Goal: Task Accomplishment & Management: Use online tool/utility

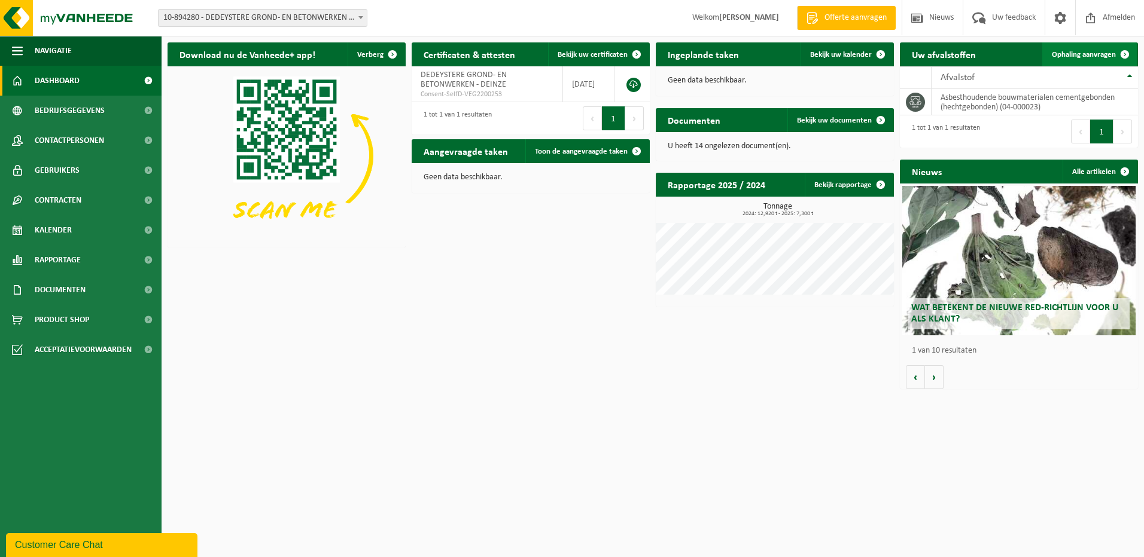
click at [1078, 56] on span "Ophaling aanvragen" at bounding box center [1083, 55] width 64 height 8
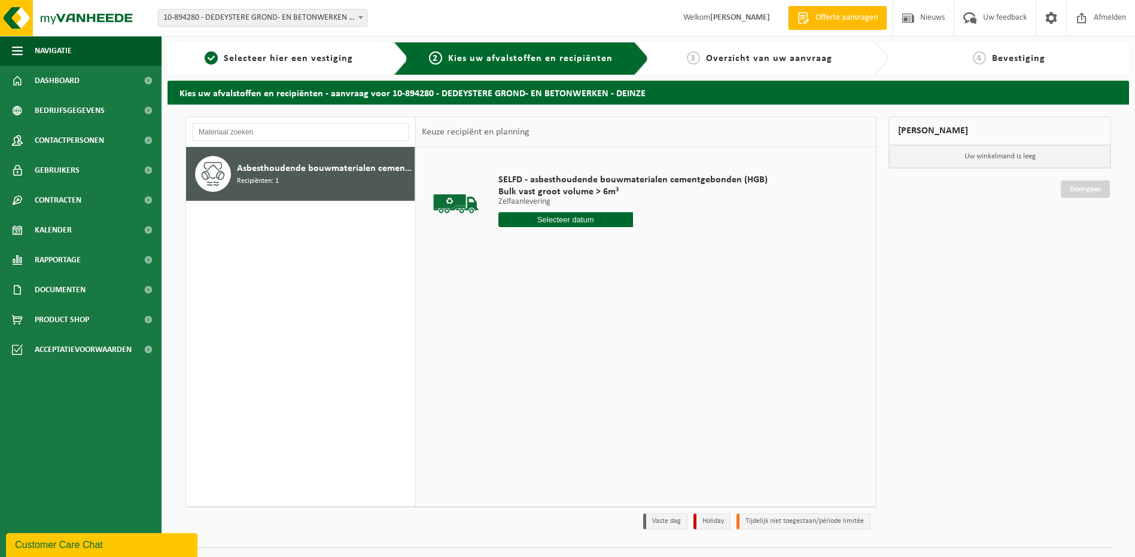
click at [543, 220] on input "text" at bounding box center [565, 219] width 135 height 15
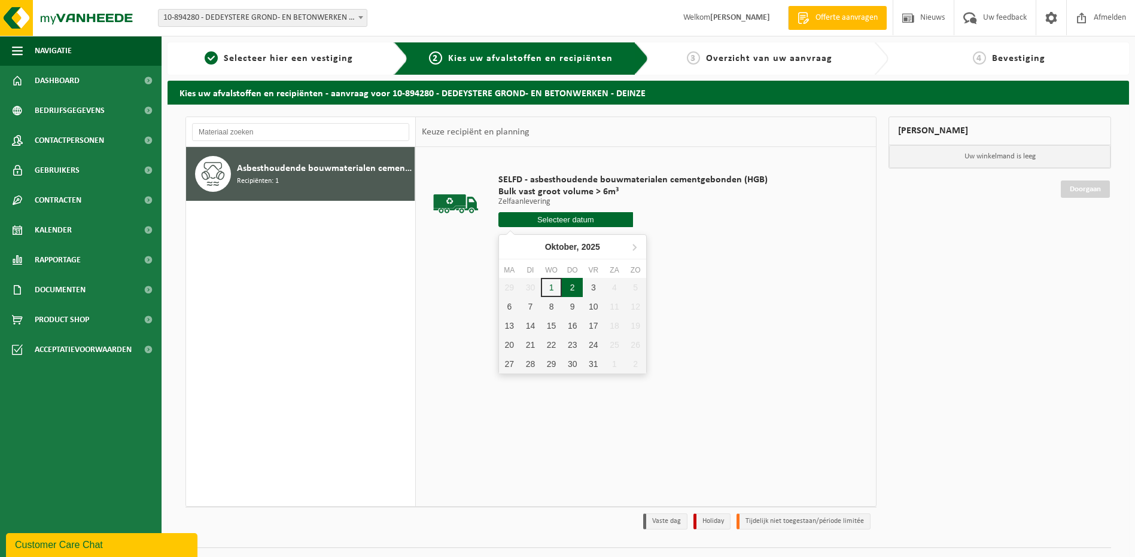
click at [571, 285] on div "2" at bounding box center [572, 287] width 21 height 19
type input "Van 2025-10-02"
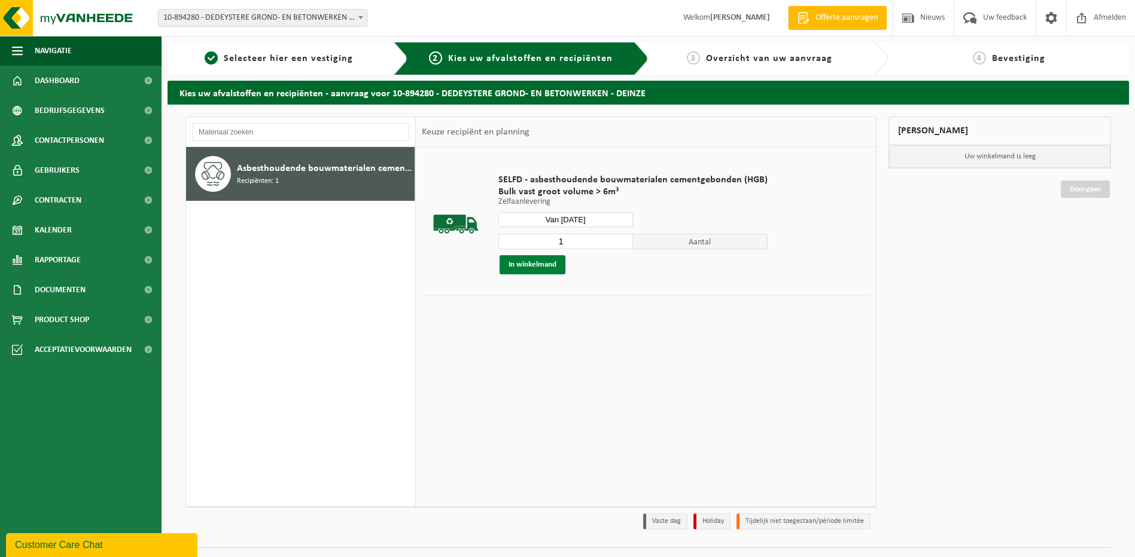
click at [528, 263] on button "In winkelmand" at bounding box center [532, 264] width 66 height 19
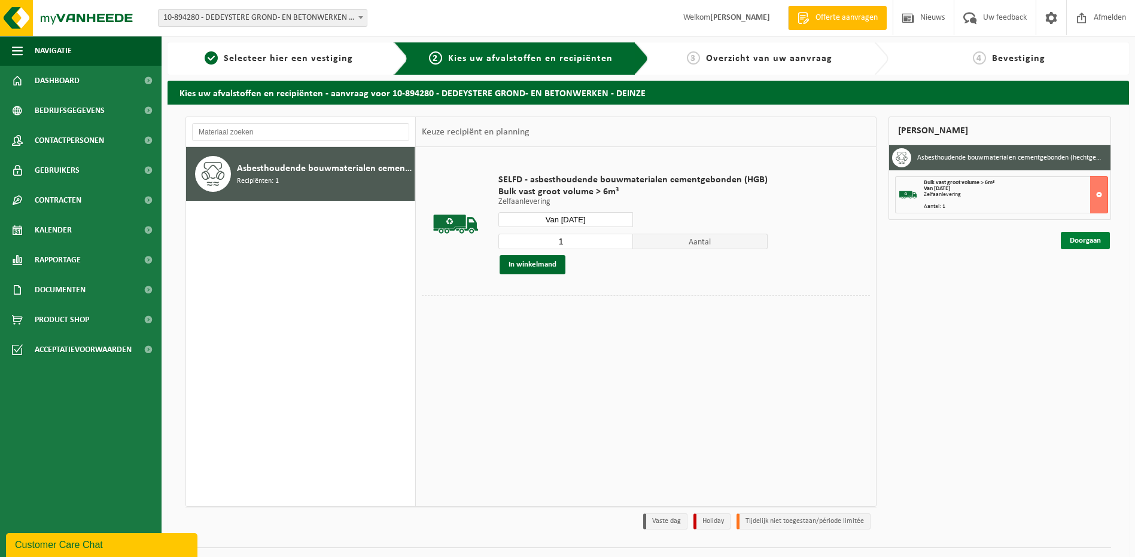
click at [1080, 242] on link "Doorgaan" at bounding box center [1084, 240] width 49 height 17
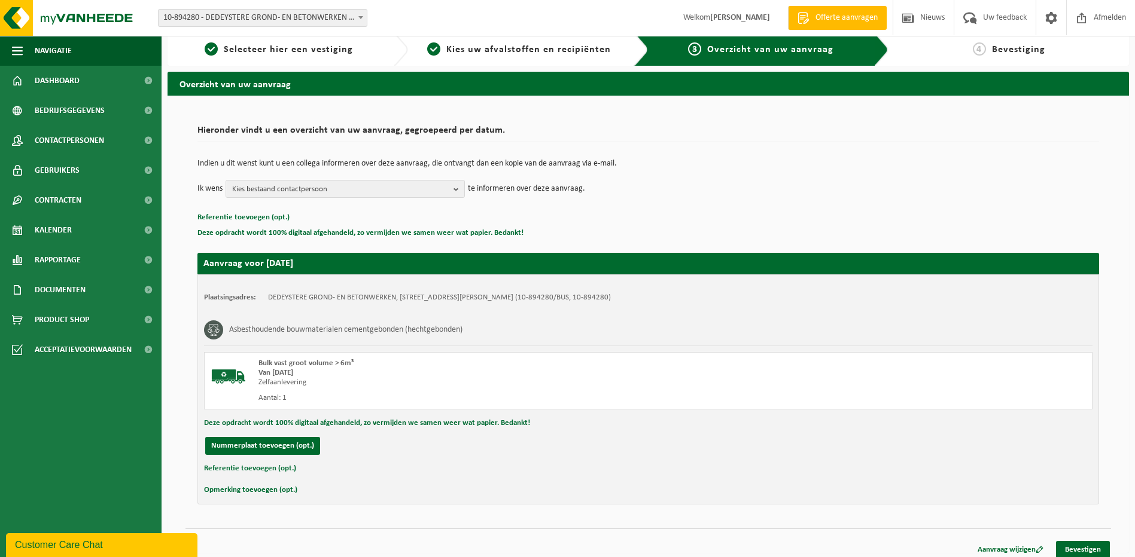
scroll to position [17, 0]
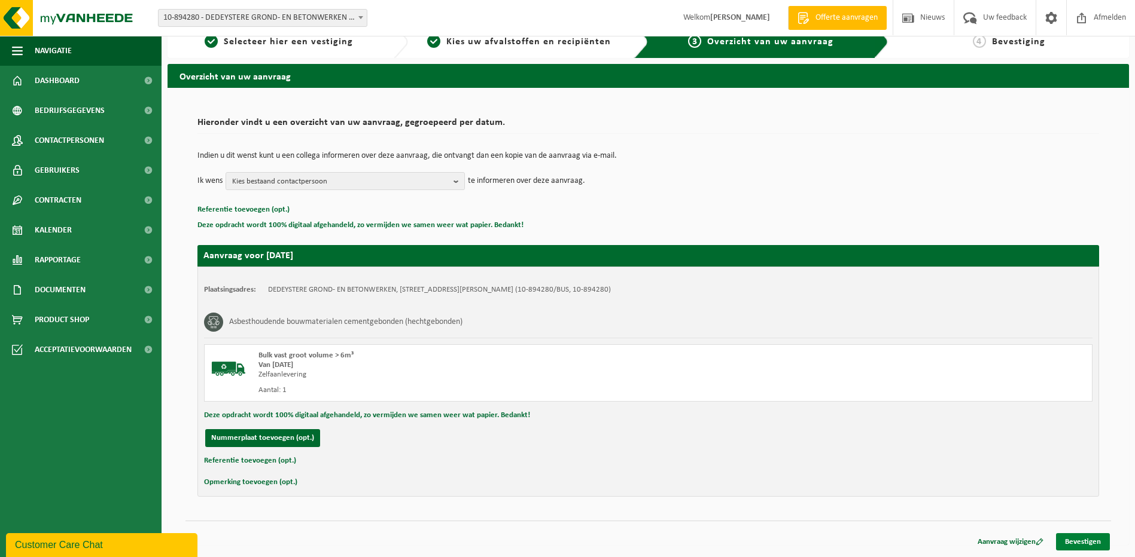
click at [1085, 545] on link "Bevestigen" at bounding box center [1083, 541] width 54 height 17
